Goal: Task Accomplishment & Management: Use online tool/utility

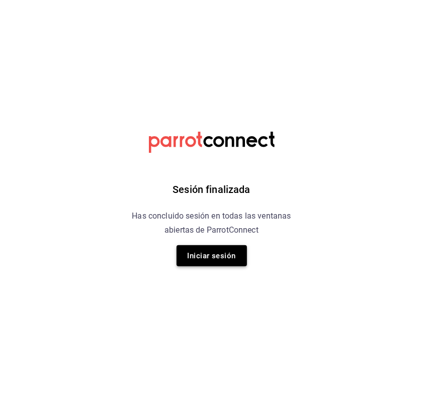
click at [215, 260] on button "Iniciar sesión" at bounding box center [212, 255] width 70 height 21
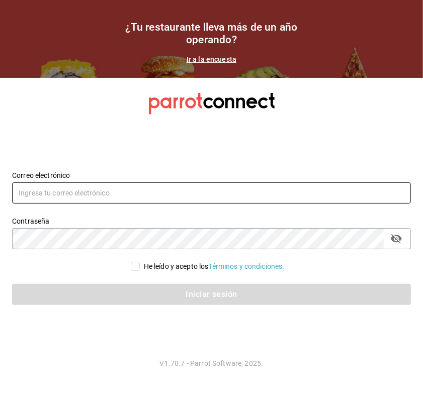
type input "[PERSON_NAME][EMAIL_ADDRESS][PERSON_NAME][DOMAIN_NAME]"
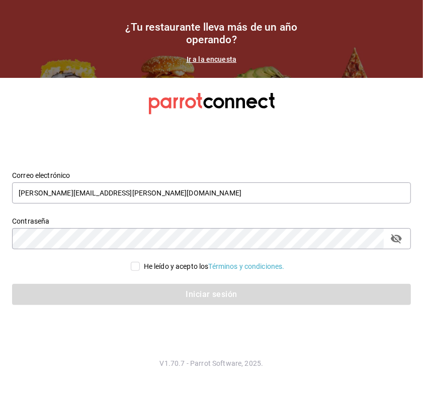
click at [144, 270] on div "He leído y acepto los Términos y condiciones." at bounding box center [214, 267] width 141 height 11
click at [140, 270] on input "He leído y acepto los Términos y condiciones." at bounding box center [135, 266] width 9 height 9
checkbox input "true"
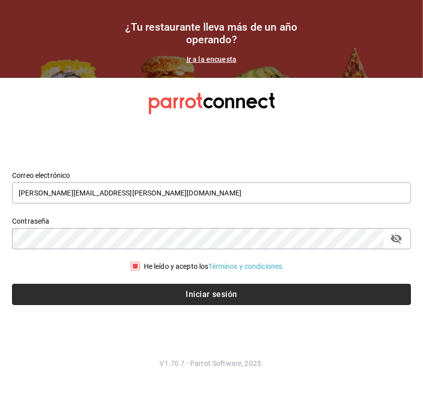
click at [159, 291] on button "Iniciar sesión" at bounding box center [211, 294] width 399 height 21
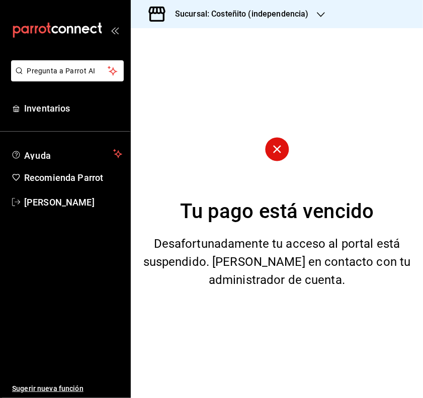
click at [258, 18] on h3 "Sucursal: Costeñito (independencia)" at bounding box center [238, 14] width 142 height 12
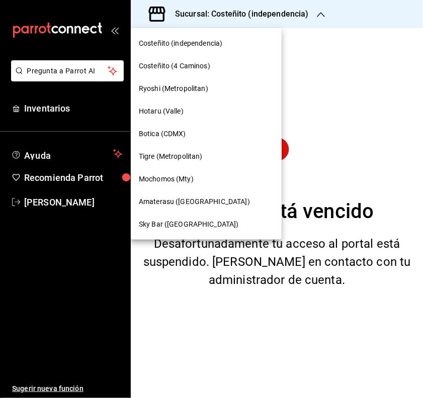
click at [199, 177] on div "Mochomos (Mty)" at bounding box center [206, 179] width 135 height 11
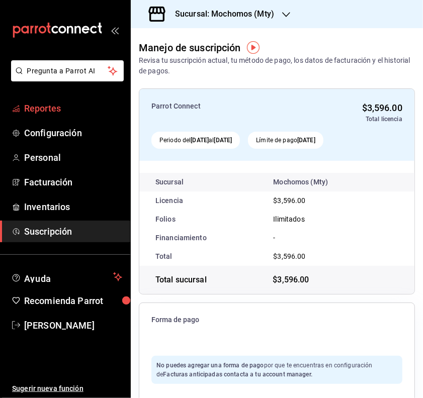
click at [78, 111] on span "Reportes" at bounding box center [73, 109] width 98 height 14
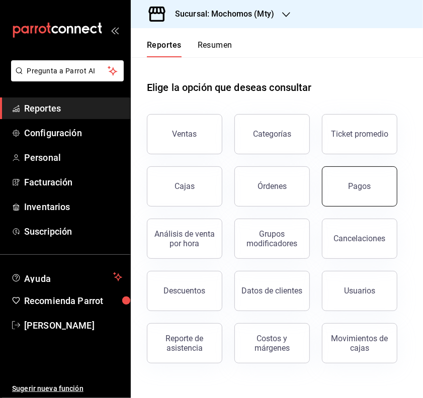
click at [350, 176] on button "Pagos" at bounding box center [359, 186] width 75 height 40
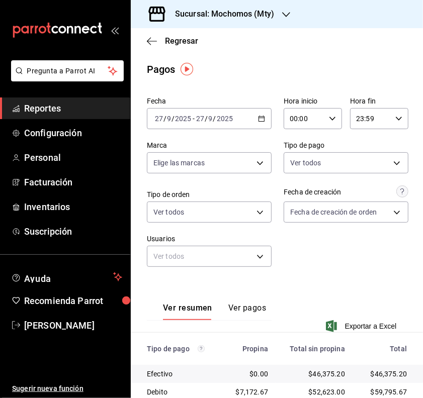
click at [331, 122] on div "00:00 Hora inicio" at bounding box center [313, 118] width 58 height 21
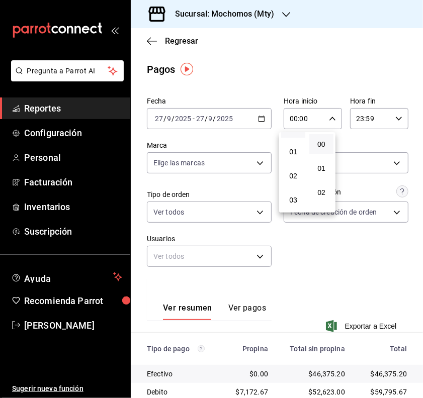
scroll to position [63, 0]
click at [300, 199] on button "05" at bounding box center [293, 202] width 24 height 20
type input "05:00"
click at [401, 240] on div at bounding box center [211, 199] width 423 height 398
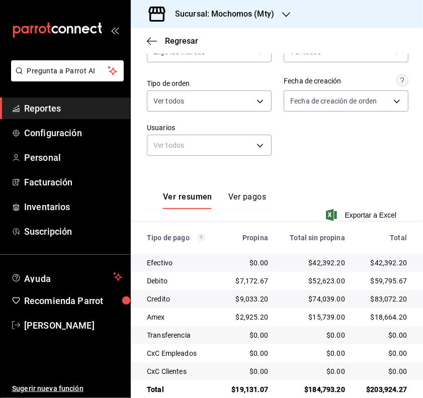
scroll to position [128, 0]
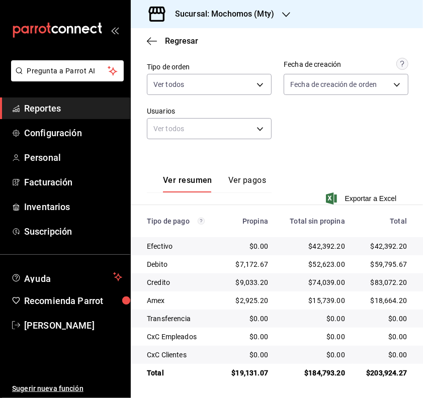
click at [228, 176] on button "Ver pagos" at bounding box center [247, 184] width 38 height 17
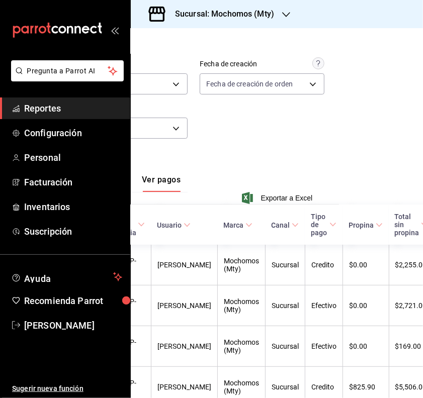
scroll to position [128, 143]
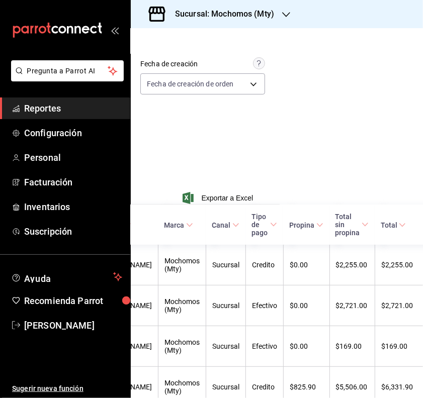
click at [270, 228] on span at bounding box center [273, 224] width 7 height 7
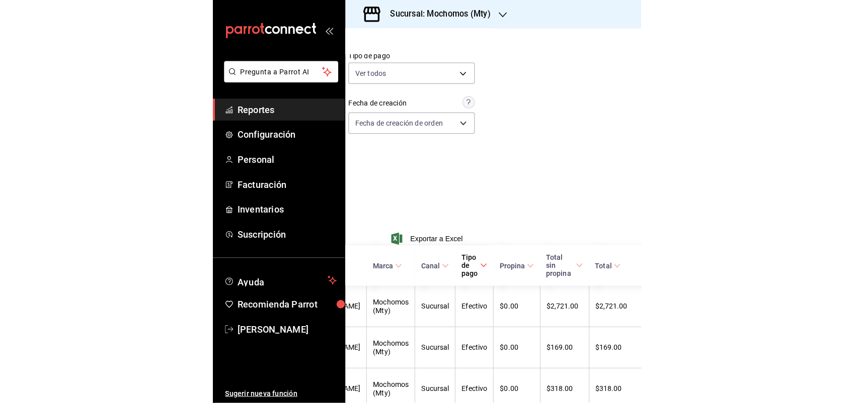
scroll to position [0, 150]
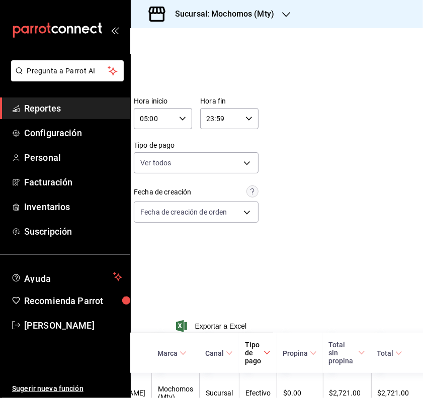
click at [21, 98] on link "Reportes" at bounding box center [65, 109] width 130 height 22
